Goal: Transaction & Acquisition: Purchase product/service

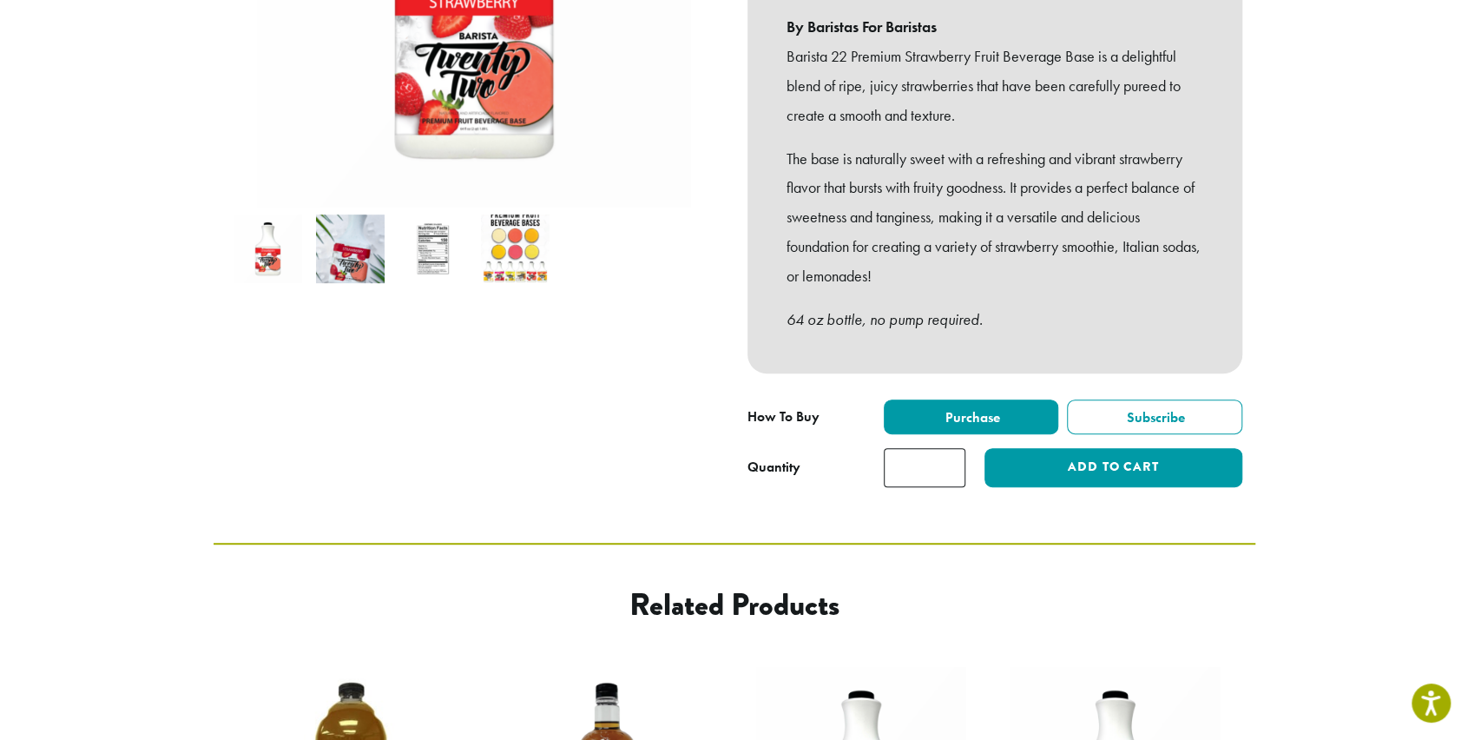
scroll to position [484, 0]
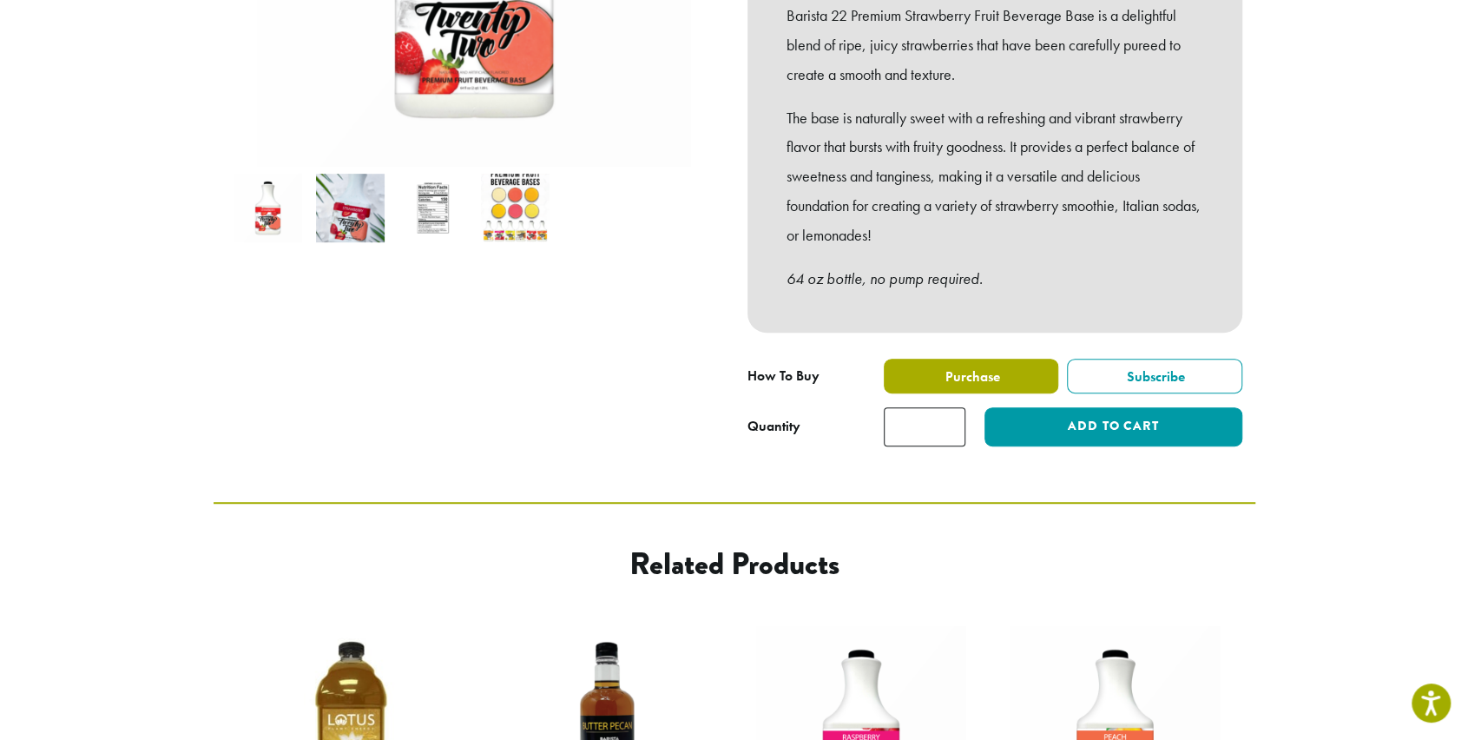
click at [1004, 359] on label "Purchase" at bounding box center [971, 376] width 175 height 35
click at [984, 367] on span "Purchase" at bounding box center [970, 376] width 57 height 18
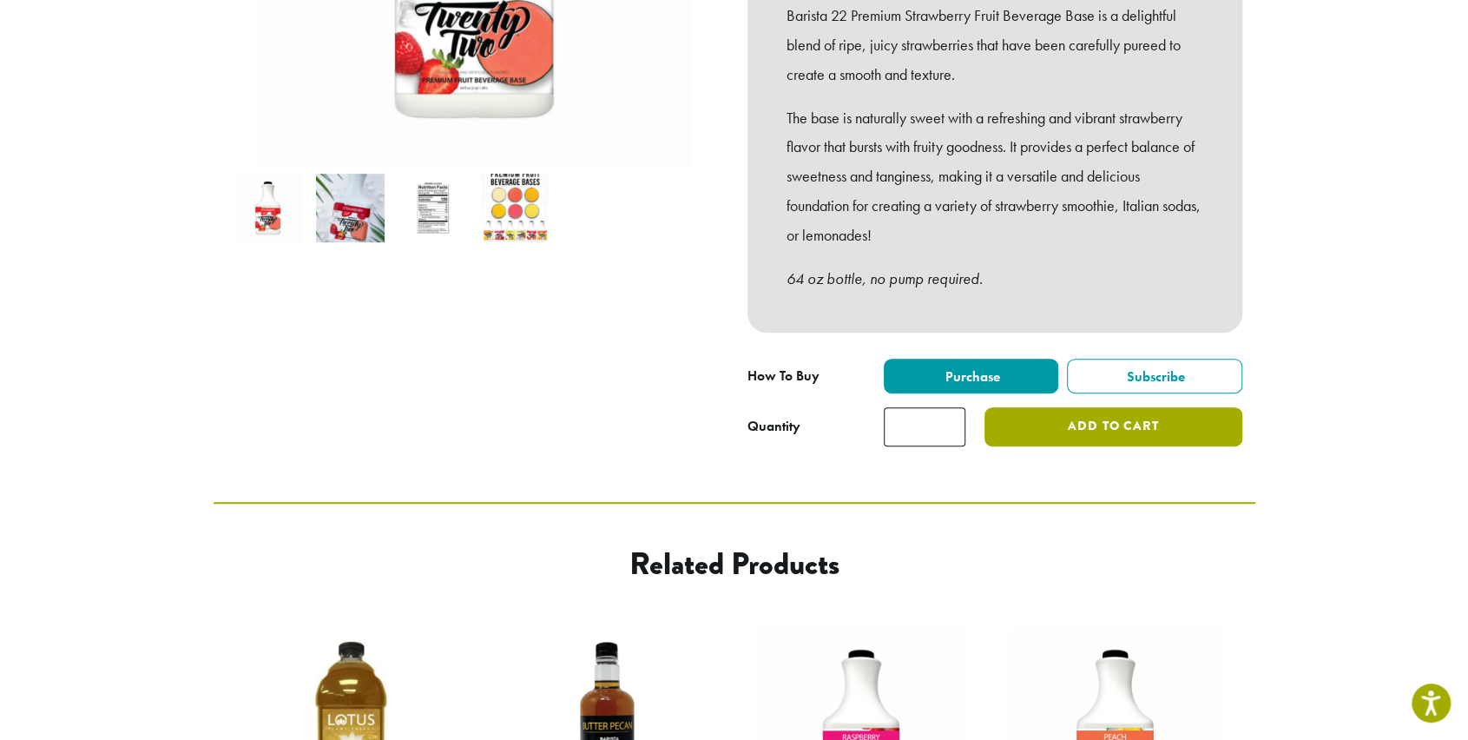
click at [1149, 410] on button "Add to cart" at bounding box center [1113, 426] width 257 height 39
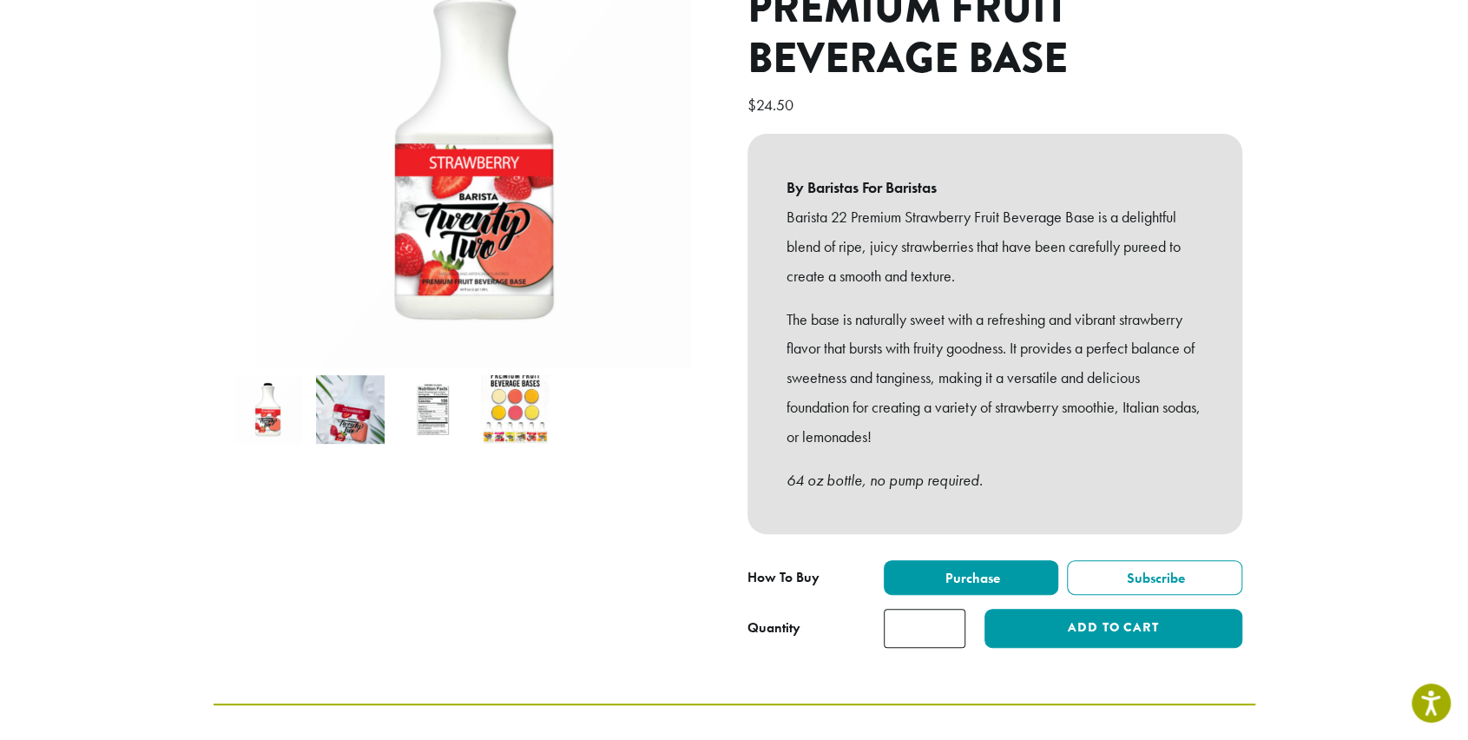
scroll to position [287, 0]
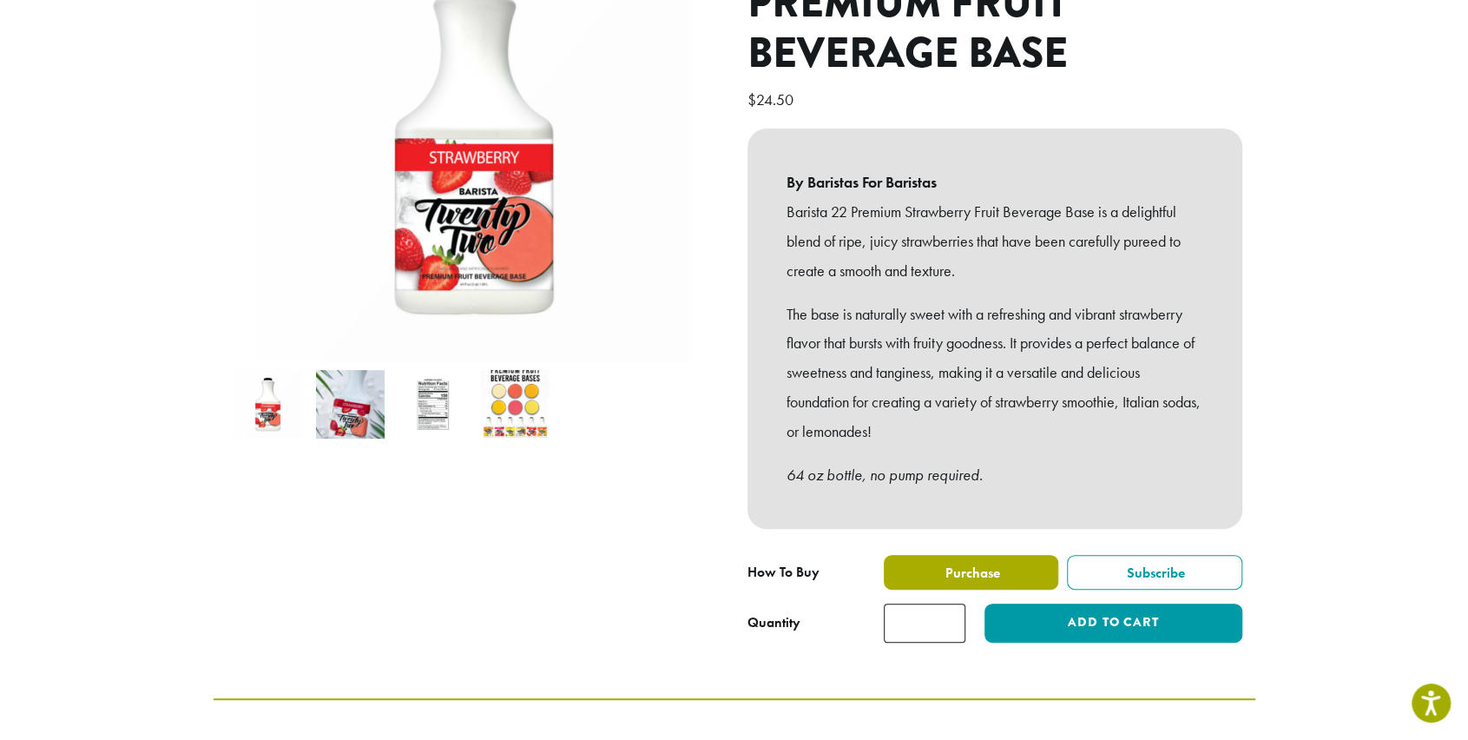
click at [1032, 555] on label "Purchase" at bounding box center [971, 572] width 175 height 35
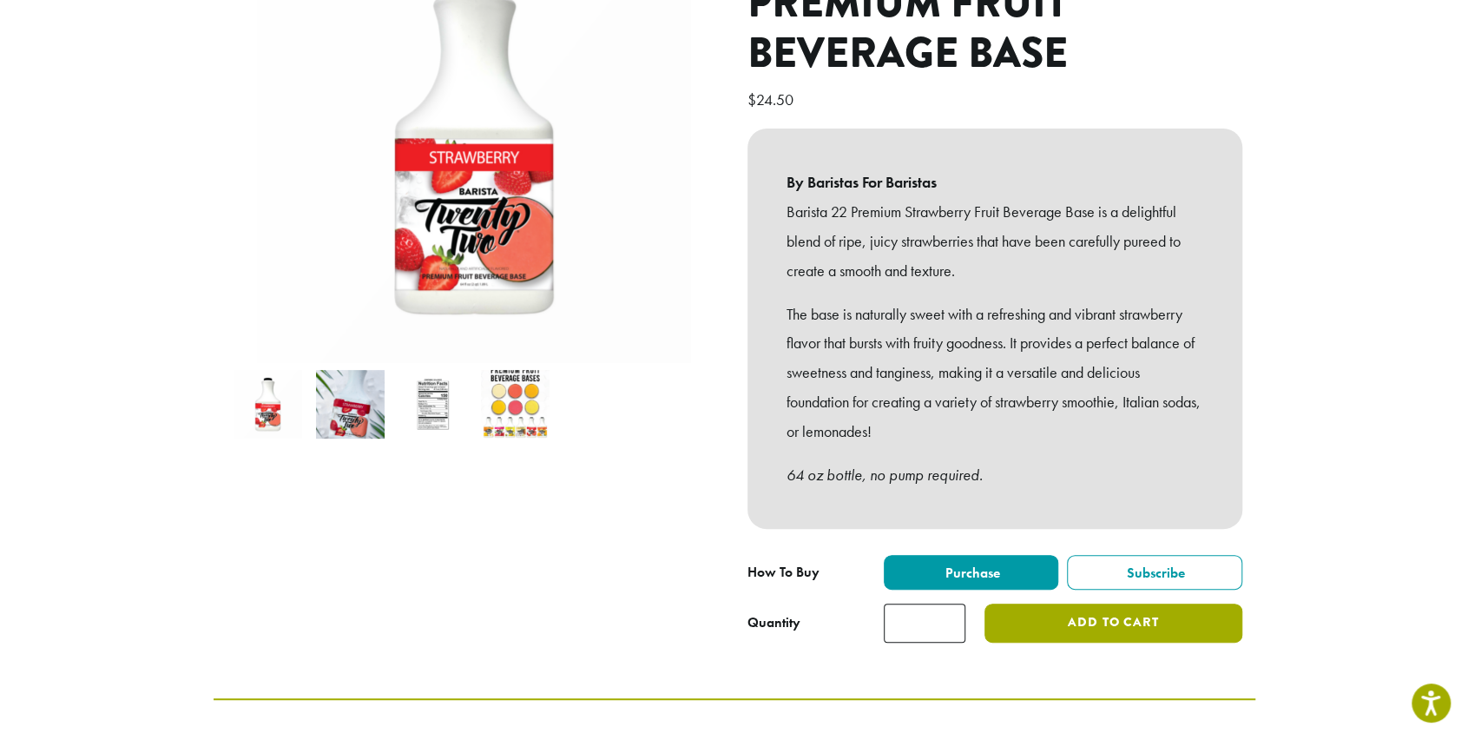
click at [1103, 603] on button "Add to cart" at bounding box center [1113, 622] width 257 height 39
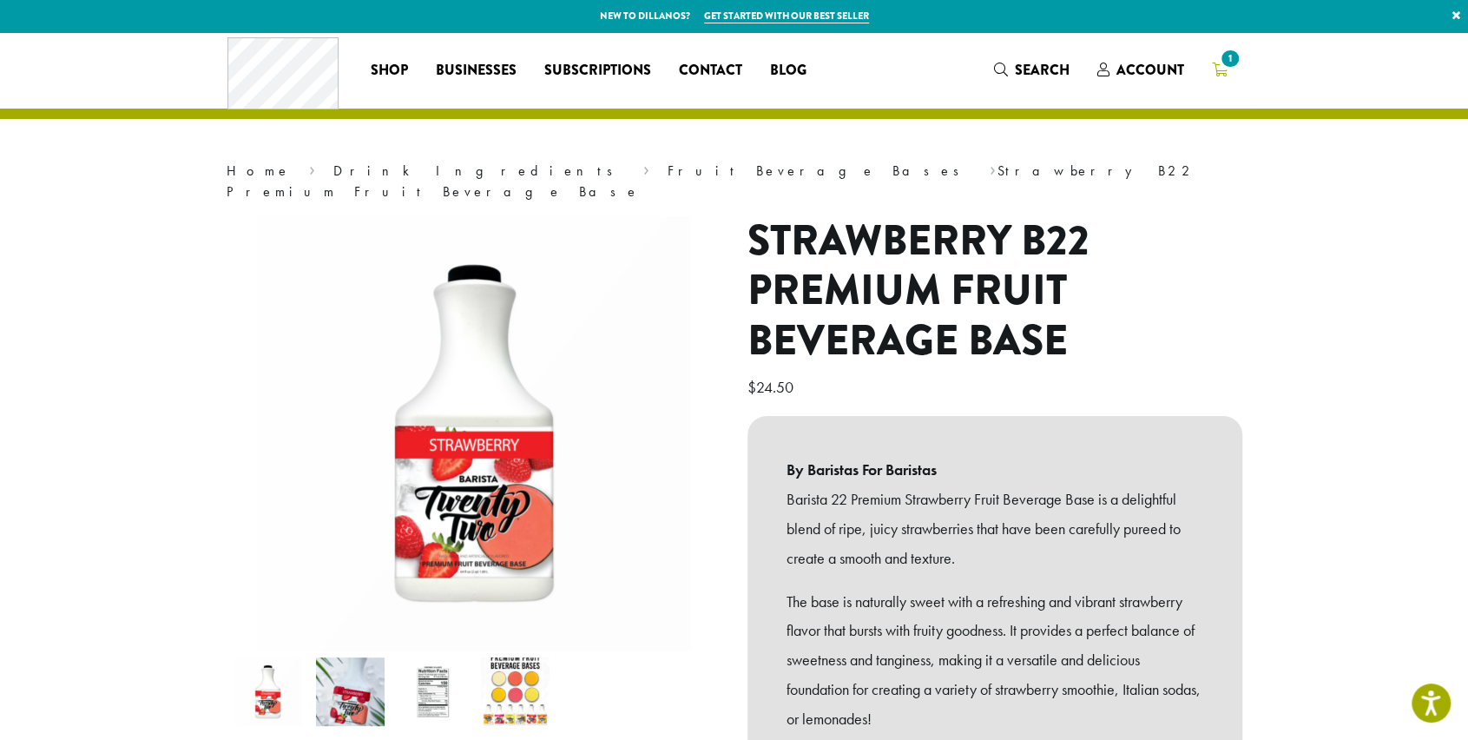
click at [1230, 55] on span "1" at bounding box center [1229, 58] width 23 height 23
